Goal: Task Accomplishment & Management: Manage account settings

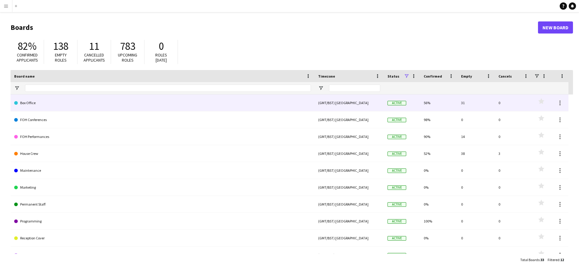
click at [270, 97] on link "Box Office" at bounding box center [162, 102] width 297 height 17
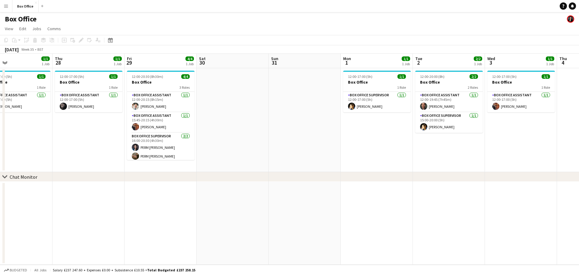
scroll to position [0, 237]
drag, startPoint x: 450, startPoint y: 142, endPoint x: 69, endPoint y: 142, distance: 380.7
click at [69, 142] on app-calendar-viewport "Sun 24 Mon 25 Tue 26 2/2 1 Job Wed 27 1/1 1 Job Thu 28 1/1 1 Job Fri 29 4/4 1 J…" at bounding box center [289, 159] width 579 height 211
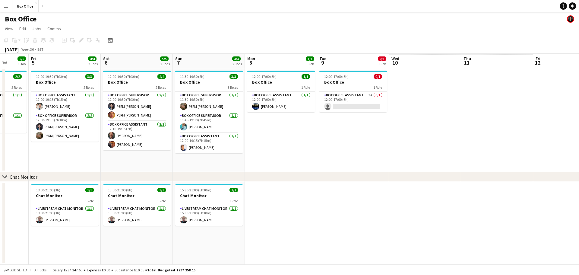
scroll to position [0, 173]
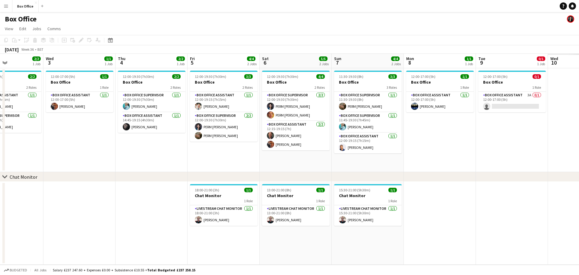
drag, startPoint x: 440, startPoint y: 149, endPoint x: 0, endPoint y: 111, distance: 442.0
click at [0, 111] on app-calendar-viewport "Sun 31 Mon 1 1/1 1 Job Tue 2 2/2 1 Job Wed 3 1/1 1 Job Thu 4 2/2 1 Job Fri 5 4/…" at bounding box center [289, 159] width 579 height 211
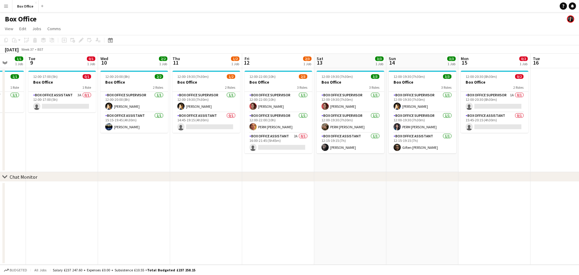
scroll to position [0, 179]
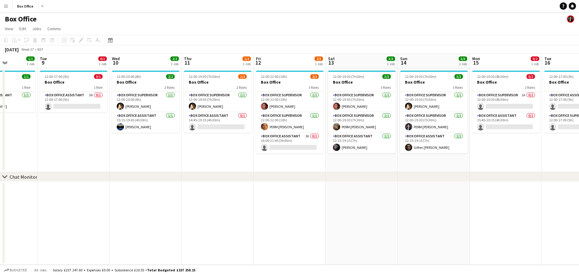
drag, startPoint x: 485, startPoint y: 149, endPoint x: 60, endPoint y: 100, distance: 427.8
click at [60, 100] on app-calendar-viewport "Sat 6 5/5 2 Jobs Sun 7 4/4 2 Jobs Mon 8 1/1 1 Job Tue 9 0/1 1 Job Wed 10 2/2 1 …" at bounding box center [289, 159] width 579 height 211
click at [72, 96] on app-card-role "Box Office Assistant 3A 0/1 12:00-17:00 (5h) single-neutral-actions" at bounding box center [74, 102] width 68 height 20
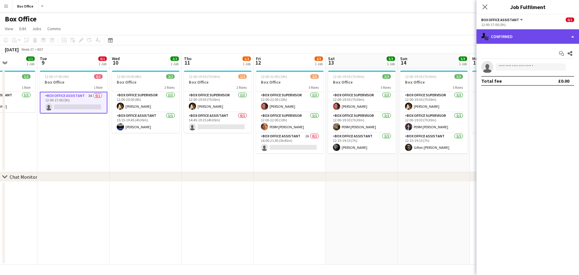
click at [503, 36] on div "single-neutral-actions-check-2 Confirmed" at bounding box center [527, 36] width 102 height 14
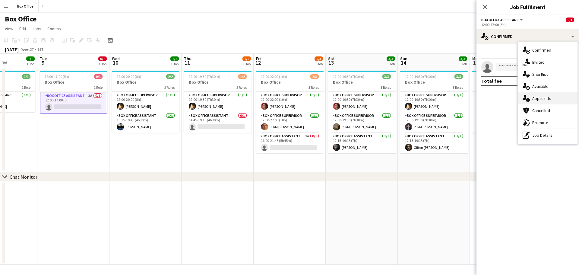
click at [554, 97] on div "single-neutral-actions-information Applicants" at bounding box center [548, 98] width 60 height 12
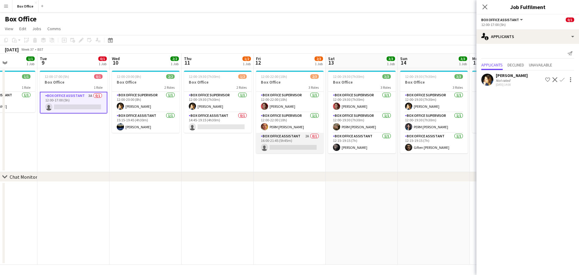
click at [293, 141] on app-card-role "Box Office Assistant 2A 0/1 16:00-21:45 (5h45m) single-neutral-actions" at bounding box center [290, 143] width 68 height 20
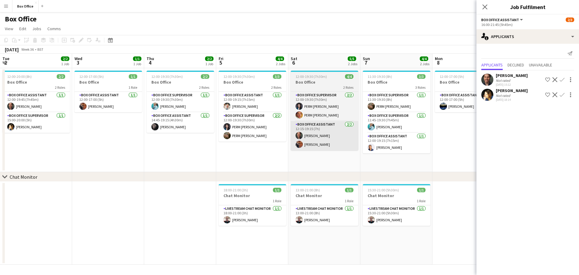
scroll to position [0, 210]
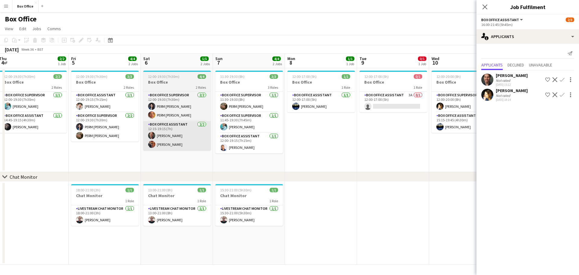
drag, startPoint x: 71, startPoint y: 149, endPoint x: 282, endPoint y: 138, distance: 211.3
click at [472, 110] on app-calendar-viewport "Tue 2 2/2 1 Job Wed 3 1/1 1 Job Thu 4 2/2 1 Job Fri 5 4/4 2 Jobs Sat 6 5/5 2 Jo…" at bounding box center [289, 159] width 579 height 211
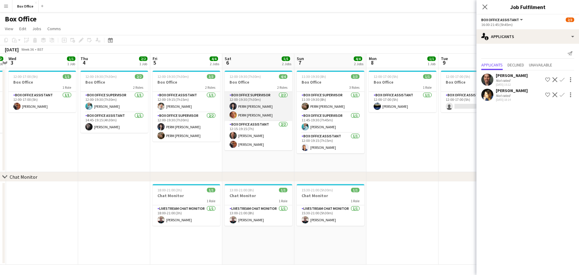
click at [267, 100] on app-card-role "Box Office Supervisor [DATE] 12:00-19:30 (7h30m) PERM [PERSON_NAME] PERM [PERSO…" at bounding box center [259, 106] width 68 height 29
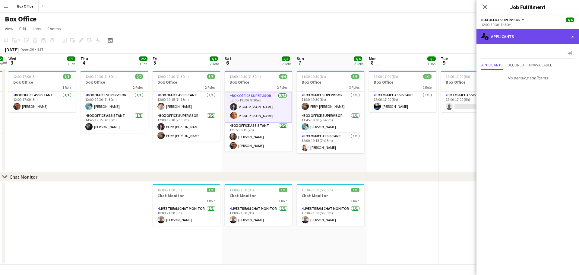
click at [521, 38] on div "single-neutral-actions-information Applicants" at bounding box center [527, 36] width 102 height 14
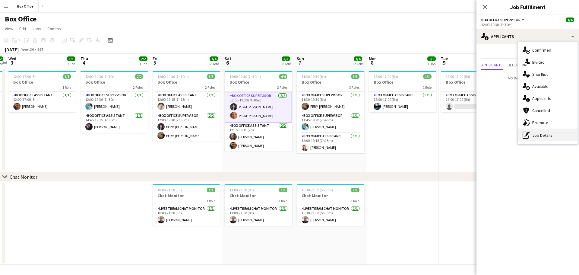
click at [549, 138] on div "pen-write Job Details" at bounding box center [548, 135] width 60 height 12
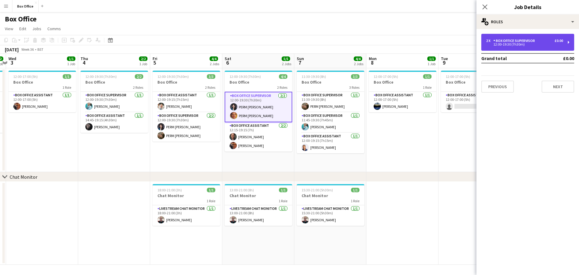
click at [562, 41] on div "£0.00" at bounding box center [558, 41] width 8 height 4
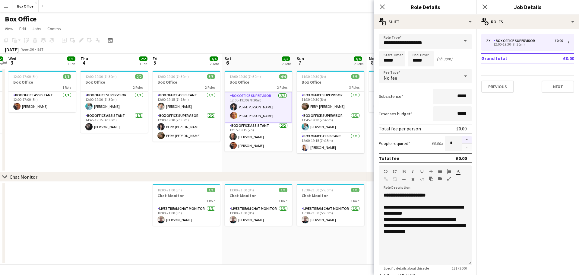
click at [462, 141] on button "button" at bounding box center [467, 140] width 10 height 8
type input "*"
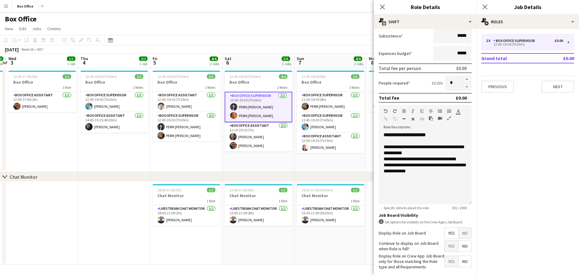
scroll to position [89, 0]
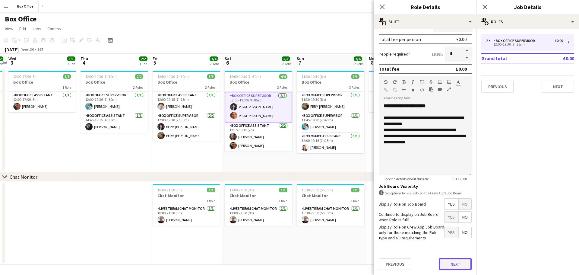
click at [454, 264] on button "Next" at bounding box center [455, 264] width 33 height 12
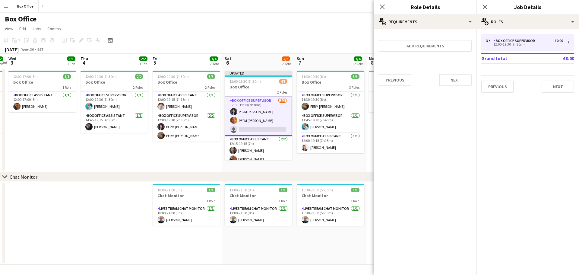
scroll to position [0, 0]
click at [190, 100] on app-card-role "Box Office Assistant [DATE] 12:00-19:15 (7h15m) [PERSON_NAME]" at bounding box center [187, 102] width 68 height 20
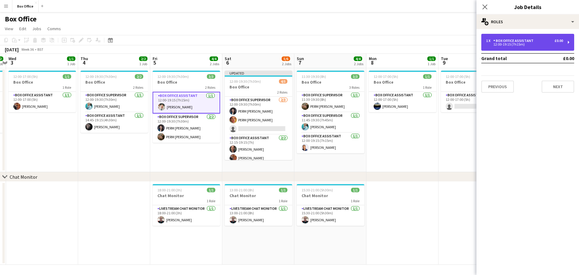
click at [557, 43] on div "12:00-19:15 (7h15m)" at bounding box center [524, 44] width 77 height 3
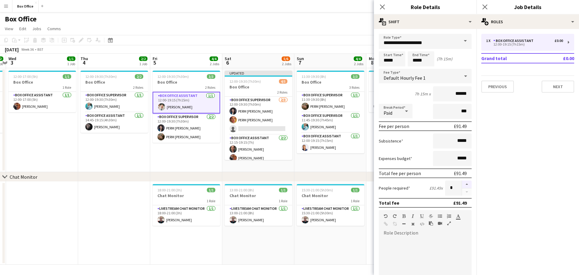
click at [462, 185] on button "button" at bounding box center [467, 184] width 10 height 8
click at [464, 192] on button "button" at bounding box center [467, 192] width 10 height 8
type input "*"
click at [347, 170] on app-date-cell "11:30-19:30 (8h) 3/3 Box Office 3 Roles Box Office Supervisor [DATE] 11:30-19:3…" at bounding box center [330, 120] width 72 height 104
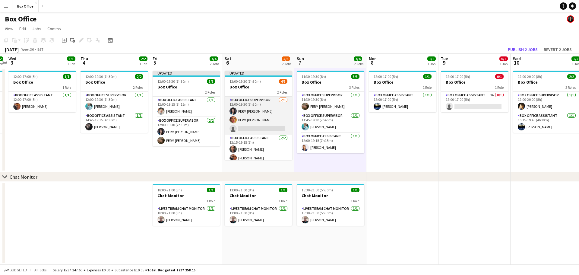
click at [260, 112] on app-card-role "Box Office Supervisor [DATE] 12:00-19:30 (7h30m) PERM [PERSON_NAME] PERM [PERSO…" at bounding box center [259, 115] width 68 height 38
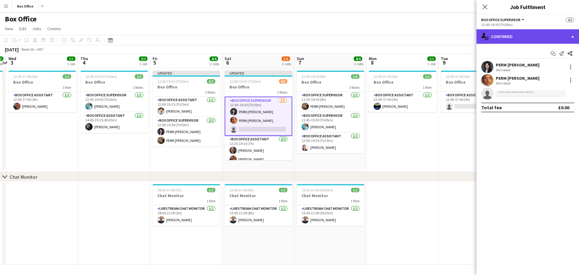
click at [575, 34] on div "single-neutral-actions-check-2 Confirmed" at bounding box center [527, 36] width 102 height 14
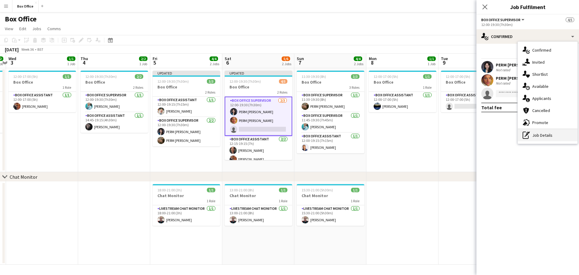
click at [548, 135] on div "pen-write Job Details" at bounding box center [548, 135] width 60 height 12
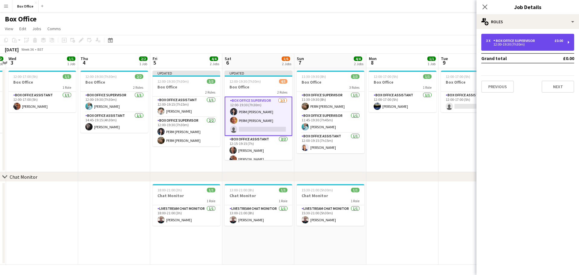
click at [528, 45] on div "12:00-19:30 (7h30m)" at bounding box center [524, 44] width 77 height 3
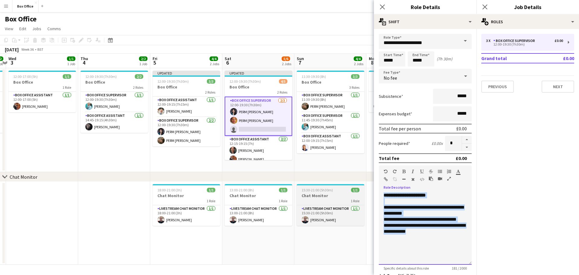
drag, startPoint x: 437, startPoint y: 241, endPoint x: 340, endPoint y: 185, distance: 111.4
click at [340, 185] on body "Menu Boards Boards Boards All jobs Status Workforce Workforce My Workforce Recr…" at bounding box center [289, 137] width 579 height 275
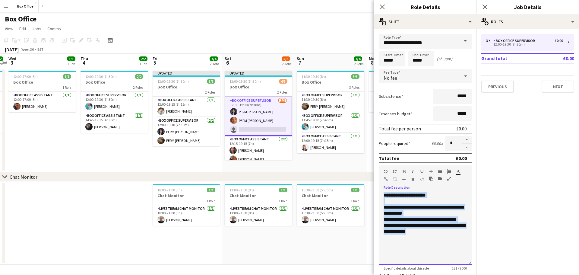
copy div "**********"
click at [465, 145] on button "button" at bounding box center [467, 147] width 10 height 8
type input "*"
click at [325, 166] on app-date-cell "11:30-19:30 (8h) 3/3 Box Office 3 Roles Box Office Supervisor [DATE] 11:30-19:3…" at bounding box center [330, 120] width 72 height 104
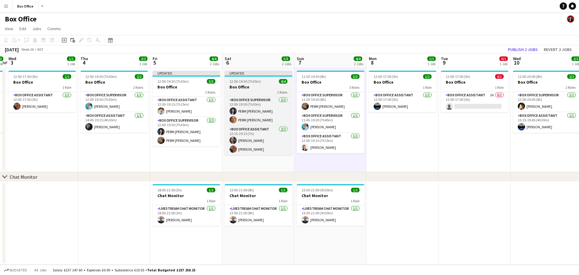
click at [267, 85] on h3 "Box Office" at bounding box center [259, 86] width 68 height 5
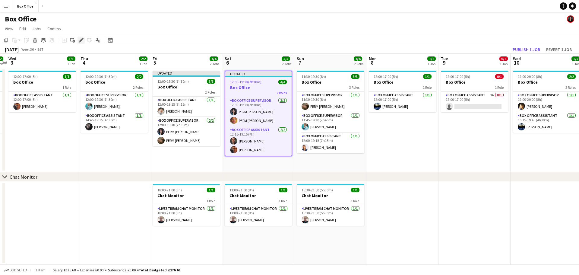
click at [81, 40] on icon at bounding box center [80, 40] width 3 height 3
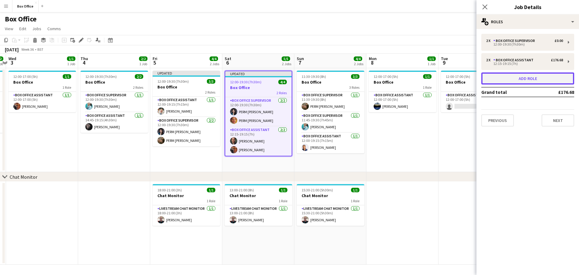
click at [534, 78] on button "Add role" at bounding box center [527, 78] width 93 height 12
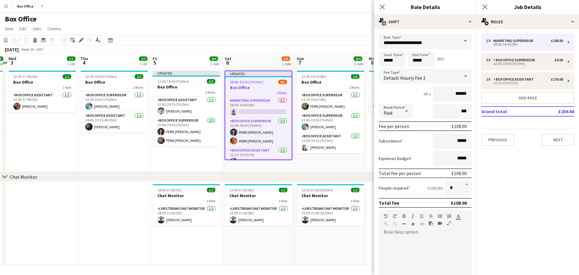
click at [459, 41] on span at bounding box center [465, 41] width 13 height 14
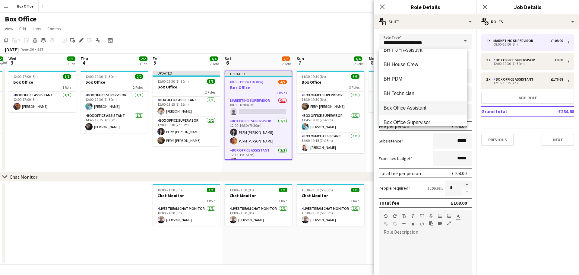
scroll to position [241, 0]
click at [426, 92] on span "Box Office Supervisor" at bounding box center [422, 92] width 79 height 6
type input "**********"
type input "******"
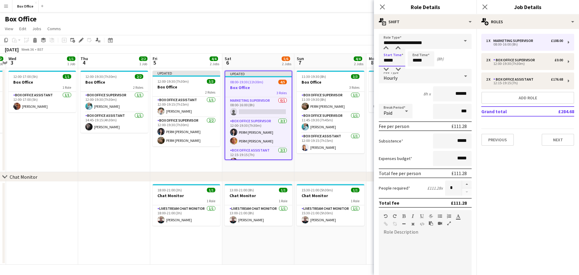
drag, startPoint x: 400, startPoint y: 61, endPoint x: 354, endPoint y: 59, distance: 46.2
click at [354, 59] on body "Menu Boards Boards Boards All jobs Status Workforce Workforce My Workforce Recr…" at bounding box center [289, 137] width 579 height 275
type input "*****"
click at [429, 249] on div at bounding box center [425, 273] width 93 height 72
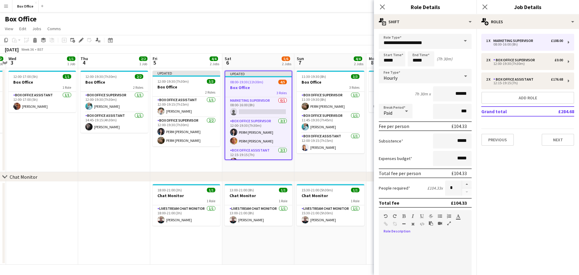
paste div
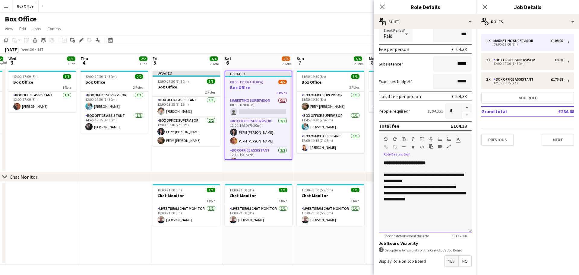
scroll to position [103, 0]
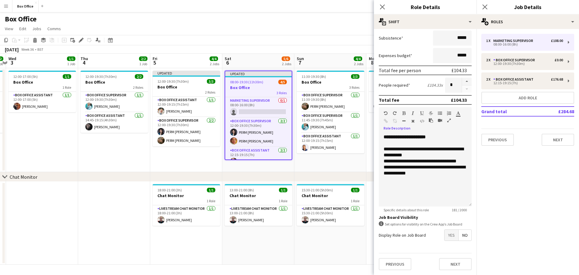
click at [448, 235] on span "Yes" at bounding box center [451, 234] width 14 height 11
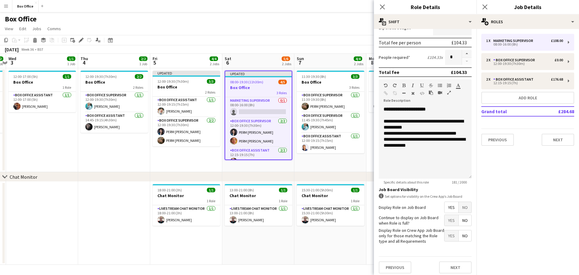
scroll to position [134, 0]
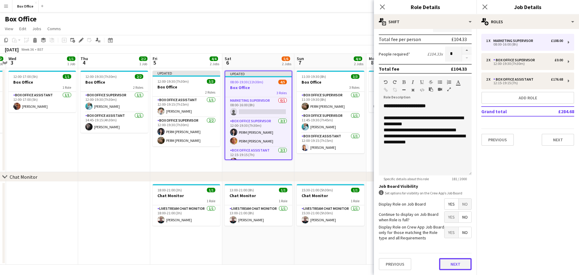
click at [456, 262] on button "Next" at bounding box center [455, 264] width 33 height 12
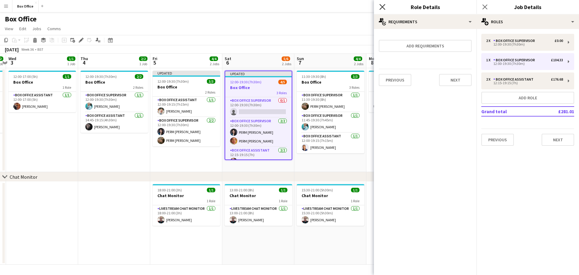
click at [381, 5] on icon "Close pop-in" at bounding box center [382, 7] width 6 height 6
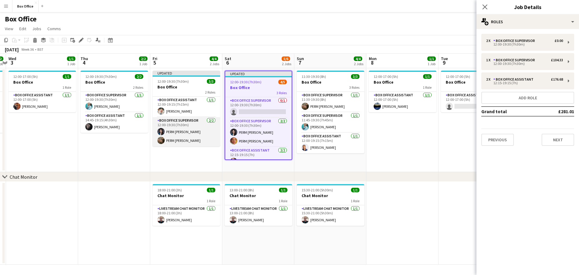
click at [199, 126] on app-card-role "Box Office Supervisor [DATE] 12:00-19:30 (7h30m) PERM [PERSON_NAME] PERM [PERSO…" at bounding box center [187, 131] width 68 height 29
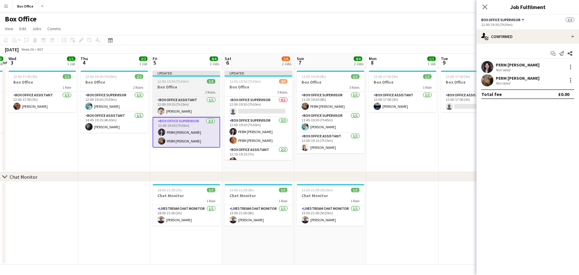
click at [189, 86] on h3 "Box Office" at bounding box center [187, 86] width 68 height 5
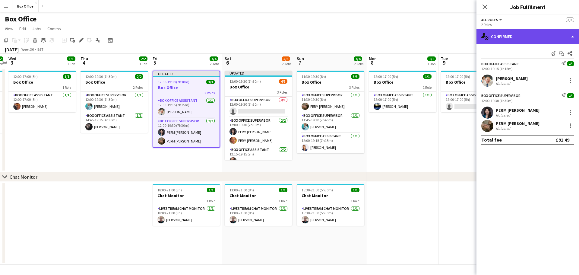
click at [529, 31] on div "single-neutral-actions-check-2 Confirmed" at bounding box center [527, 36] width 102 height 14
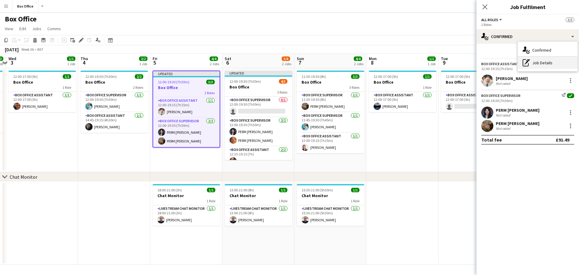
click at [550, 61] on div "pen-write Job Details" at bounding box center [548, 63] width 60 height 12
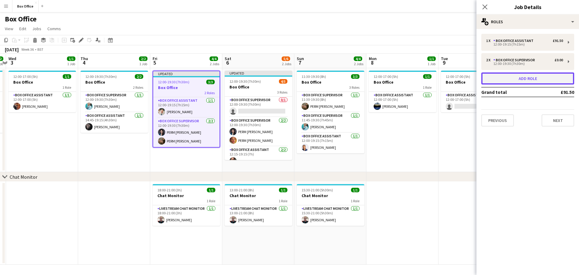
click at [539, 78] on button "Add role" at bounding box center [527, 78] width 93 height 12
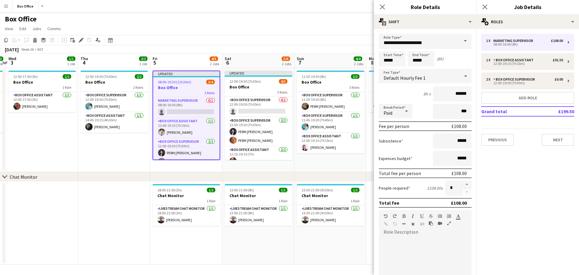
click at [463, 40] on span at bounding box center [465, 41] width 13 height 14
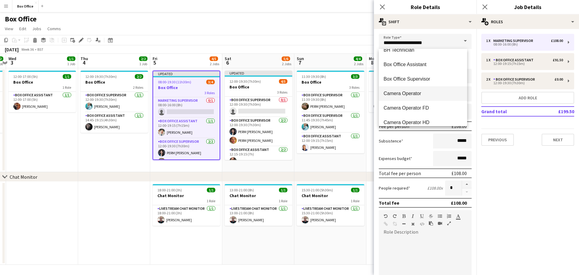
scroll to position [241, 0]
click at [427, 92] on span "Box Office Supervisor" at bounding box center [422, 92] width 79 height 6
type input "**********"
type input "******"
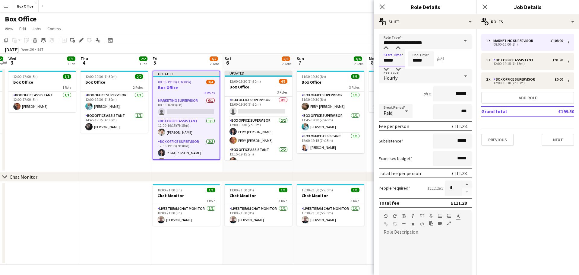
drag, startPoint x: 400, startPoint y: 61, endPoint x: 350, endPoint y: 60, distance: 50.7
click at [350, 60] on body "Menu Boards Boards Boards All jobs Status Workforce Workforce My Workforce Recr…" at bounding box center [289, 137] width 579 height 275
type input "*****"
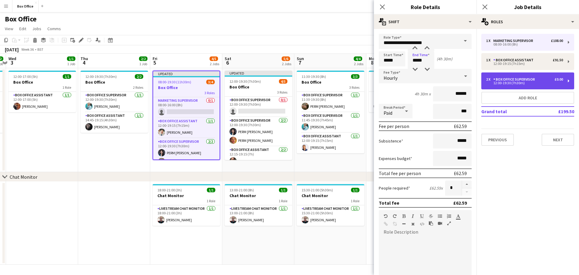
click at [537, 83] on div "12:00-19:30 (7h30m)" at bounding box center [524, 82] width 77 height 3
type input "*****"
type input "*"
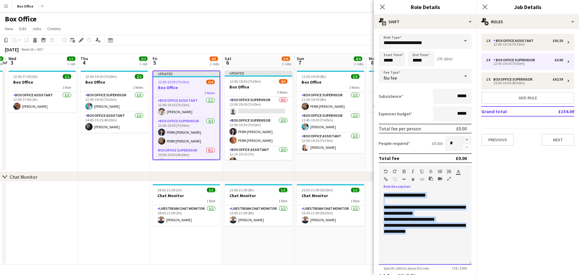
drag, startPoint x: 405, startPoint y: 223, endPoint x: 366, endPoint y: 190, distance: 50.6
click at [366, 190] on body "Menu Boards Boards Boards All jobs Status Workforce Workforce My Workforce Recr…" at bounding box center [289, 137] width 579 height 275
copy div "**********"
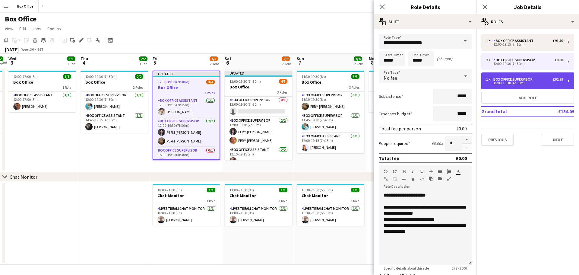
click at [519, 77] on div "1 x Box Office Supervisor £62.59 15:00-19:30 (4h30m)" at bounding box center [527, 80] width 93 height 17
type input "*****"
type input "*"
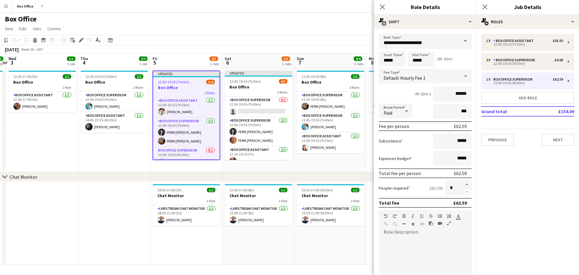
click at [431, 234] on div at bounding box center [425, 270] width 93 height 77
paste div
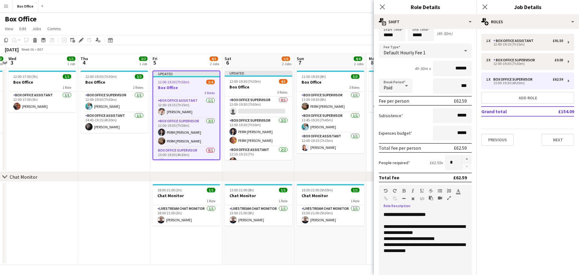
scroll to position [34, 0]
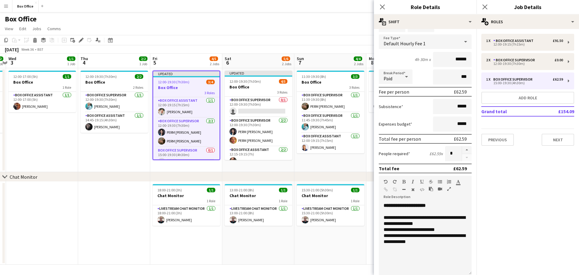
click at [331, 166] on app-date-cell "11:30-19:30 (8h) 3/3 Box Office 3 Roles Box Office Supervisor [DATE] 11:30-19:3…" at bounding box center [330, 120] width 72 height 104
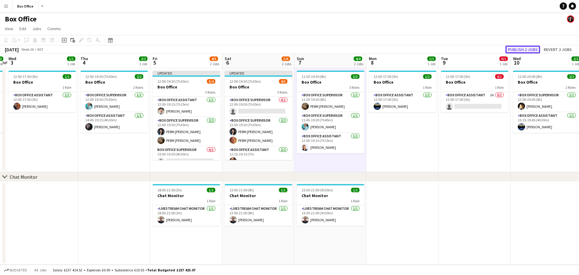
click at [531, 48] on button "Publish 2 jobs" at bounding box center [522, 50] width 35 height 8
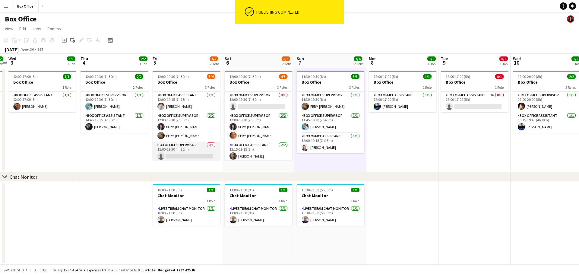
click at [186, 143] on app-card-role "Box Office Supervisor 0/1 15:00-19:30 (4h30m) single-neutral-actions" at bounding box center [187, 151] width 68 height 20
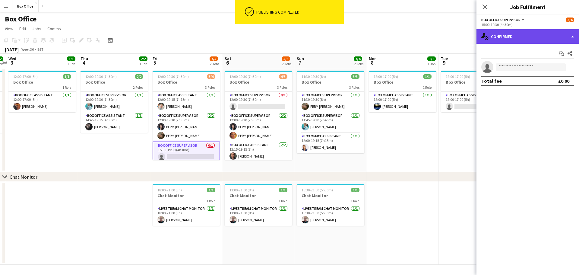
click at [534, 36] on div "single-neutral-actions-check-2 Confirmed" at bounding box center [527, 36] width 102 height 14
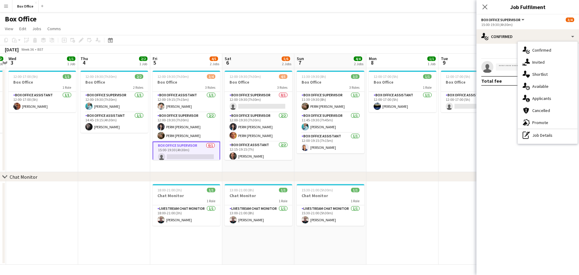
click at [541, 135] on div "pen-write Job Details" at bounding box center [548, 135] width 60 height 12
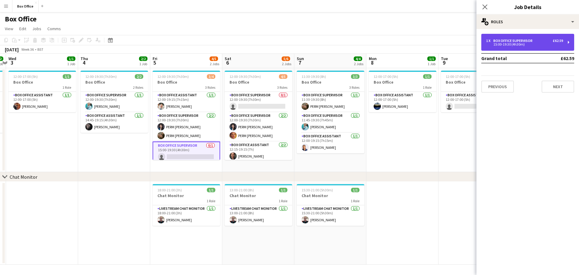
click at [505, 37] on div "1 x Box Office Supervisor £62.59 15:00-19:30 (4h30m)" at bounding box center [527, 42] width 93 height 17
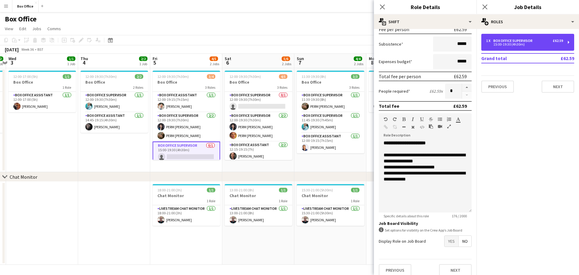
scroll to position [103, 0]
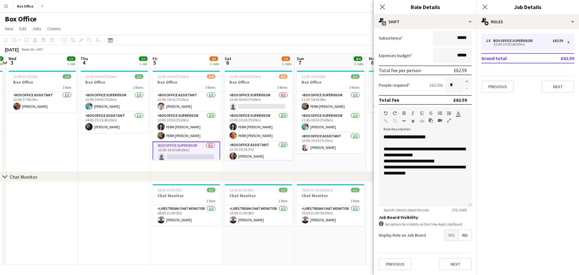
click at [446, 239] on span "Yes" at bounding box center [451, 234] width 14 height 11
click at [308, 166] on app-date-cell "11:30-19:30 (8h) 3/3 Box Office 3 Roles Box Office Supervisor [DATE] 11:30-19:3…" at bounding box center [330, 120] width 72 height 104
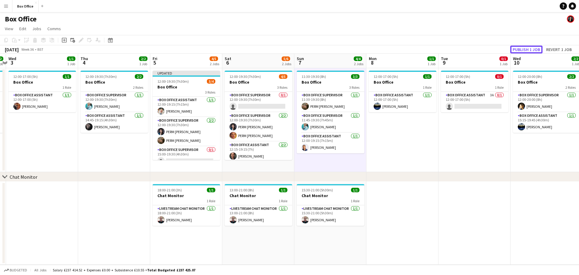
click at [534, 47] on button "Publish 1 job" at bounding box center [526, 50] width 32 height 8
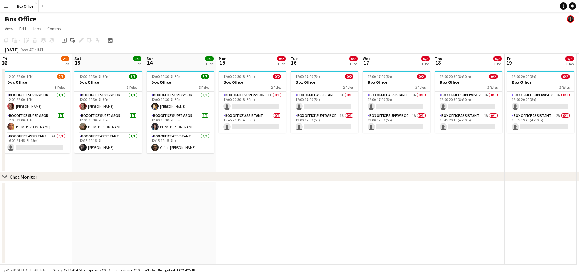
scroll to position [0, 187]
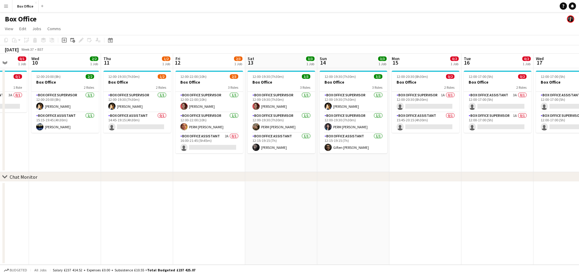
drag, startPoint x: 494, startPoint y: 146, endPoint x: 14, endPoint y: 146, distance: 480.2
click at [14, 146] on app-calendar-viewport "Sun 7 4/4 2 Jobs Mon 8 1/1 1 Job Tue 9 0/1 1 Job Wed 10 2/2 1 Job Thu 11 1/2 1 …" at bounding box center [289, 159] width 579 height 211
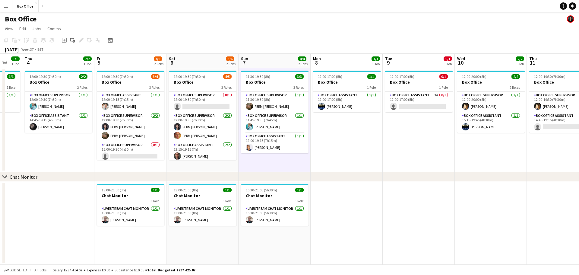
drag, startPoint x: 317, startPoint y: 161, endPoint x: 568, endPoint y: 138, distance: 251.9
click at [576, 136] on app-calendar-viewport "Mon 1 1/1 1 Job Tue 2 2/2 1 Job Wed 3 1/1 1 Job Thu 4 2/2 1 Job Fri 5 4/5 2 Job…" at bounding box center [289, 159] width 579 height 211
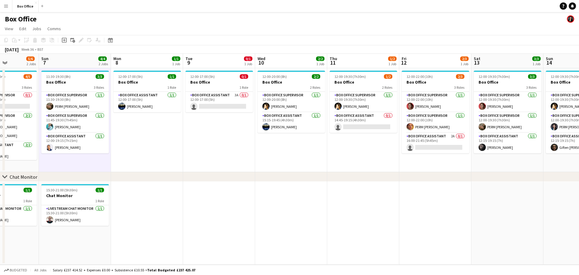
scroll to position [0, 178]
drag, startPoint x: 515, startPoint y: 162, endPoint x: 337, endPoint y: 161, distance: 177.9
click at [337, 161] on app-calendar-viewport "Thu 4 2/2 1 Job Fri 5 4/5 2 Jobs Sat 6 5/6 2 Jobs Sun 7 4/4 2 Jobs Mon 8 1/1 1 …" at bounding box center [289, 159] width 579 height 211
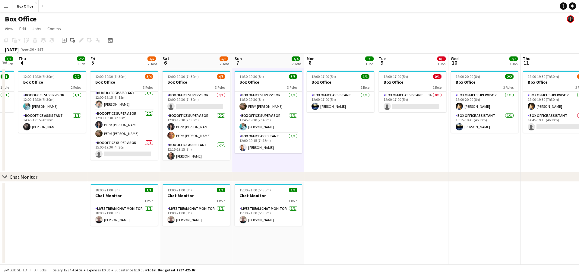
scroll to position [0, 126]
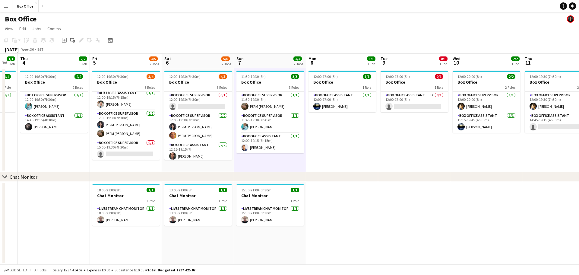
drag, startPoint x: 179, startPoint y: 132, endPoint x: 374, endPoint y: 141, distance: 195.5
click at [374, 141] on app-calendar-viewport "Tue 2 2/2 1 Job Wed 3 1/1 1 Job Thu 4 2/2 1 Job Fri 5 4/5 2 Jobs Sat 6 5/6 2 Jo…" at bounding box center [289, 159] width 579 height 211
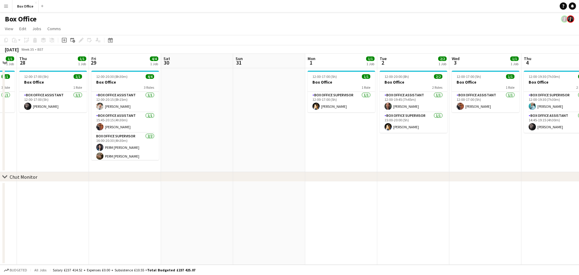
scroll to position [0, 179]
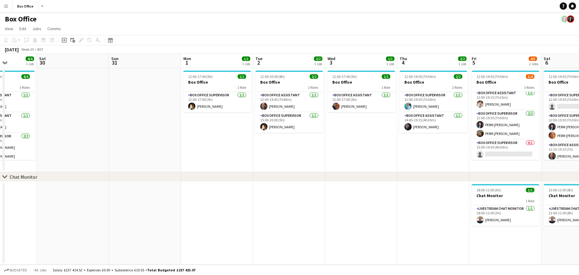
drag, startPoint x: 78, startPoint y: 143, endPoint x: 431, endPoint y: 113, distance: 354.0
click at [431, 113] on app-calendar-viewport "Wed 27 1/1 1 Job Thu 28 1/1 1 Job Fri 29 4/4 1 Job Sat 30 Sun 31 Mon 1 1/1 1 Jo…" at bounding box center [289, 159] width 579 height 211
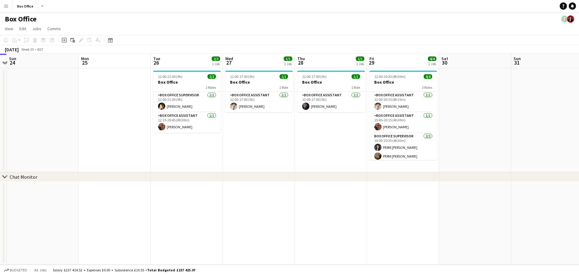
scroll to position [0, 137]
drag, startPoint x: 169, startPoint y: 150, endPoint x: 572, endPoint y: 134, distance: 403.1
click at [572, 134] on app-calendar-viewport "Fri 22 1/1 1 Job Sat 23 Sun 24 Mon 25 Tue 26 2/2 1 Job Wed 27 1/1 1 Job Thu 28 …" at bounding box center [289, 159] width 579 height 211
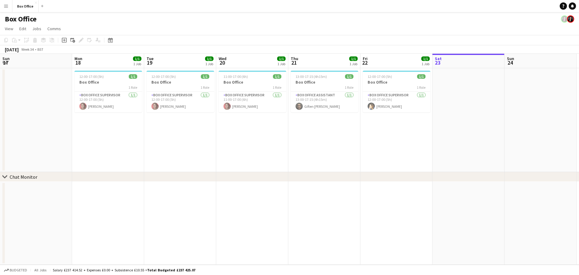
scroll to position [0, 154]
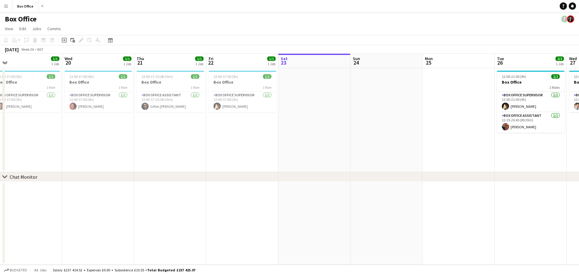
drag, startPoint x: 523, startPoint y: 111, endPoint x: 578, endPoint y: 79, distance: 64.3
click at [578, 79] on app-calendar-viewport "Sun 17 Mon 18 1/1 1 Job Tue 19 1/1 1 Job Wed 20 1/1 1 Job Thu 21 1/1 1 Job Fri …" at bounding box center [289, 159] width 579 height 211
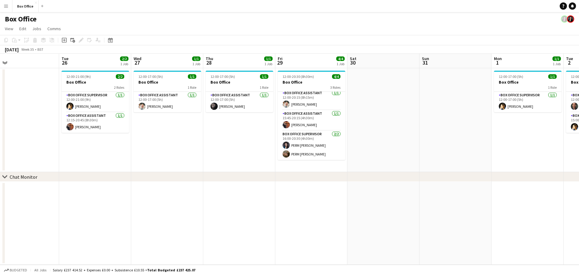
scroll to position [0, 231]
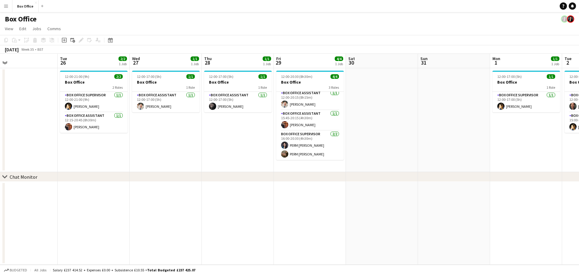
drag, startPoint x: 464, startPoint y: 153, endPoint x: 27, endPoint y: 128, distance: 437.5
click at [27, 128] on app-calendar-viewport "Fri 22 1/1 1 Job Sat 23 Sun 24 Mon 25 Tue 26 2/2 1 Job Wed 27 1/1 1 Job Thu 28 …" at bounding box center [289, 159] width 579 height 211
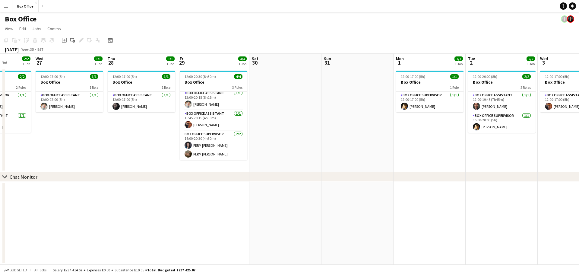
scroll to position [0, 215]
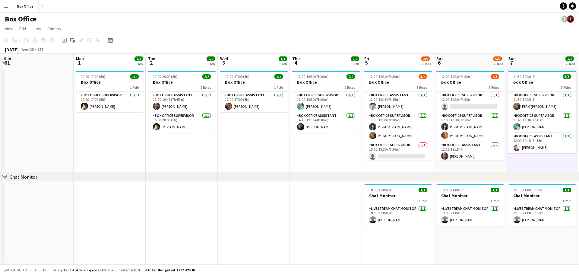
drag, startPoint x: 293, startPoint y: 133, endPoint x: 0, endPoint y: 140, distance: 292.8
click at [0, 140] on app-calendar-viewport "Thu 28 1/1 1 Job Fri 29 4/4 1 Job Sat 30 Sun 31 Mon 1 1/1 1 Job Tue 2 2/2 1 Job…" at bounding box center [289, 159] width 579 height 211
click at [246, 156] on app-date-cell "12:00-17:00 (5h) 1/1 Box Office 1 Role Box Office Assistant [DATE] 12:00-17:00 …" at bounding box center [254, 120] width 72 height 104
